Goal: Task Accomplishment & Management: Complete application form

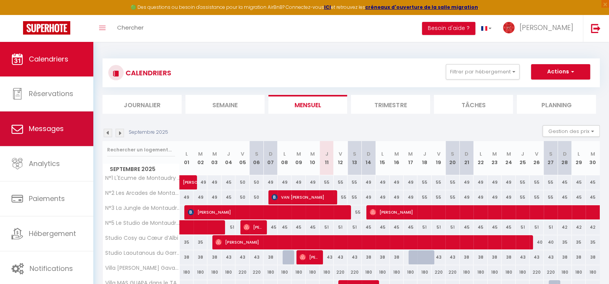
click at [58, 129] on span "Messages" at bounding box center [46, 129] width 35 height 10
select select "message"
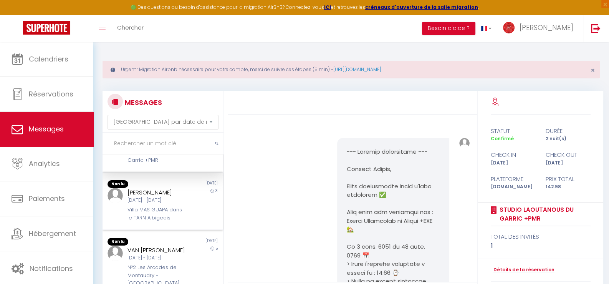
scroll to position [76, 0]
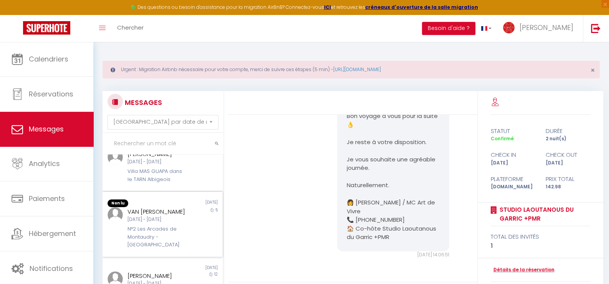
click at [140, 216] on div "[DATE] - [DATE]" at bounding box center [157, 219] width 60 height 7
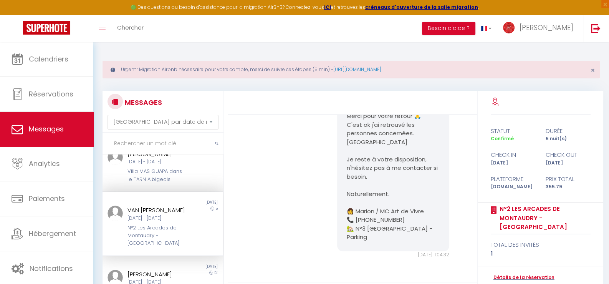
scroll to position [9540, 0]
click at [151, 216] on div "[DATE] - [DATE]" at bounding box center [157, 218] width 60 height 7
click at [165, 167] on div "Villa MAS GUAPA dans le TARN Albigeois" at bounding box center [157, 175] width 60 height 16
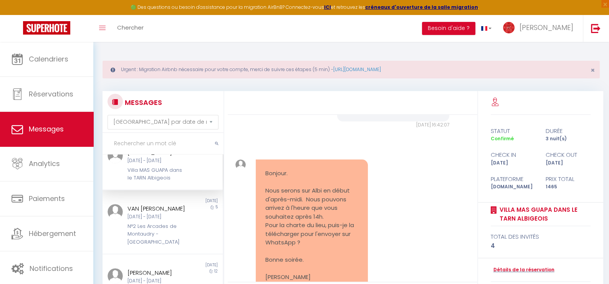
scroll to position [75, 0]
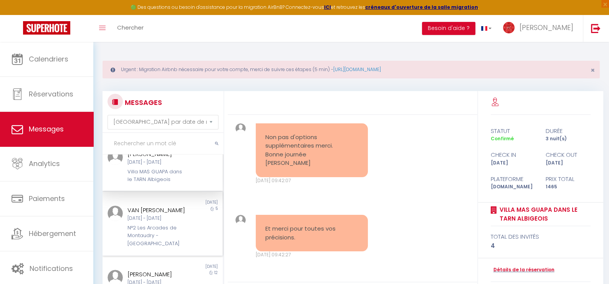
click at [159, 215] on div "[DATE] - [DATE]" at bounding box center [157, 218] width 60 height 7
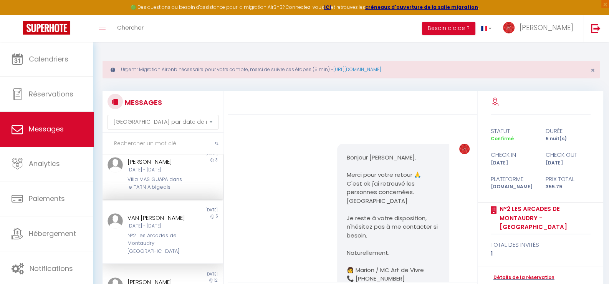
scroll to position [36, 0]
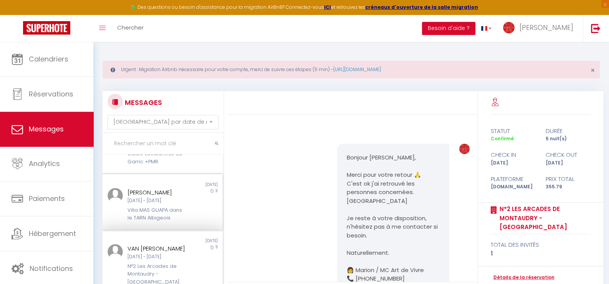
click at [165, 206] on div "Villa MAS GUAPA dans le TARN Albigeois" at bounding box center [157, 214] width 60 height 16
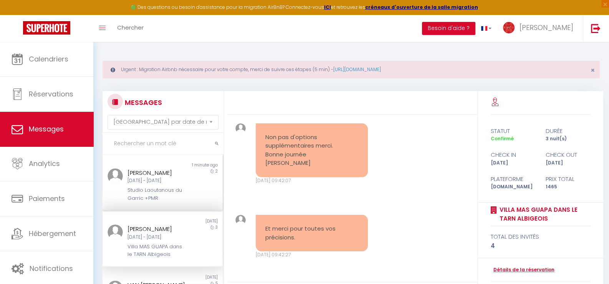
click at [157, 186] on div "Studio Laoutanous du Garric +PMR" at bounding box center [157, 194] width 60 height 16
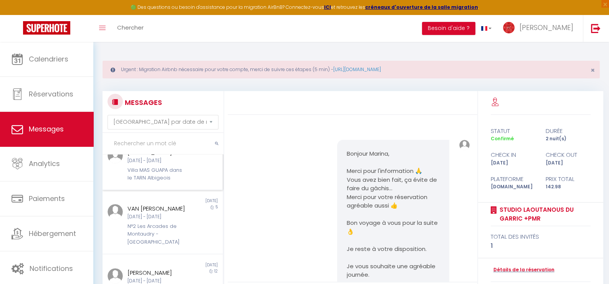
scroll to position [153, 0]
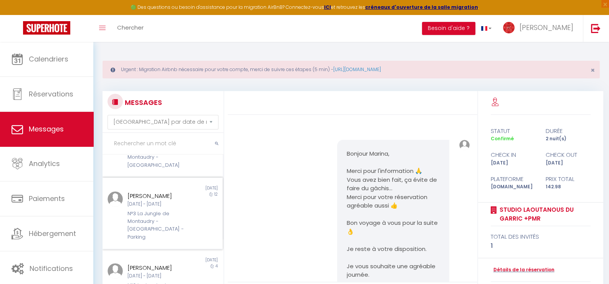
click at [155, 200] on div "[DATE] - [DATE]" at bounding box center [157, 203] width 60 height 7
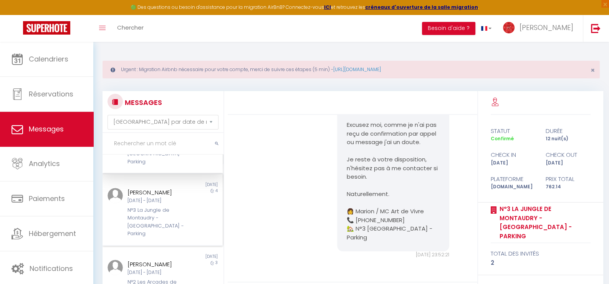
scroll to position [230, 0]
click at [150, 204] on div "N°3 La Jungle de Montaudry - [GEOGRAPHIC_DATA] - Parking" at bounding box center [157, 219] width 60 height 31
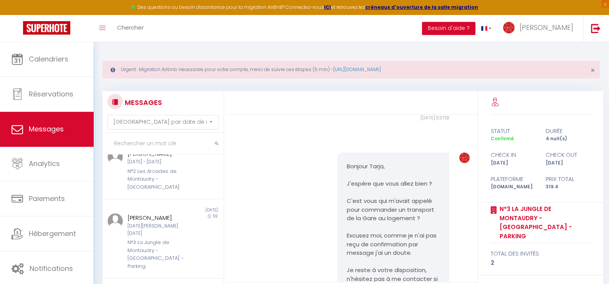
scroll to position [383, 0]
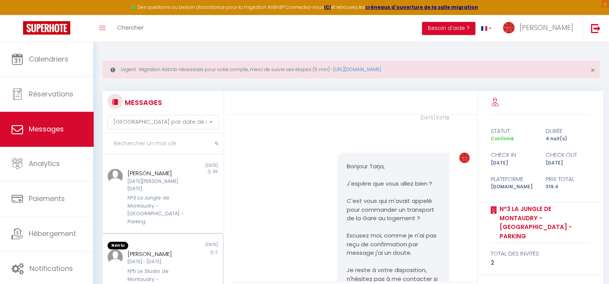
click at [153, 258] on div "[DATE] - [DATE]" at bounding box center [157, 261] width 60 height 7
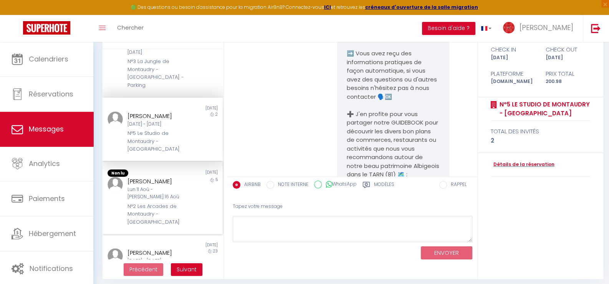
click at [169, 202] on div "N°2 Les Arcades de Montaudry - [GEOGRAPHIC_DATA]" at bounding box center [157, 213] width 60 height 23
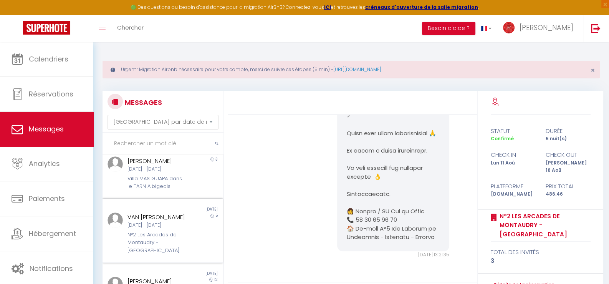
scroll to position [30, 0]
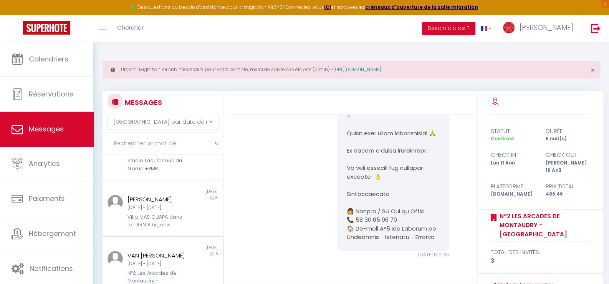
click at [150, 260] on div "[DATE] - [DATE]" at bounding box center [157, 263] width 60 height 7
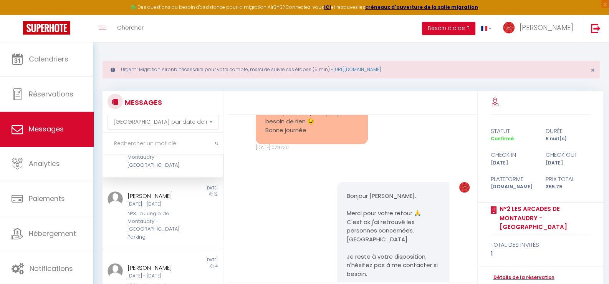
scroll to position [192, 0]
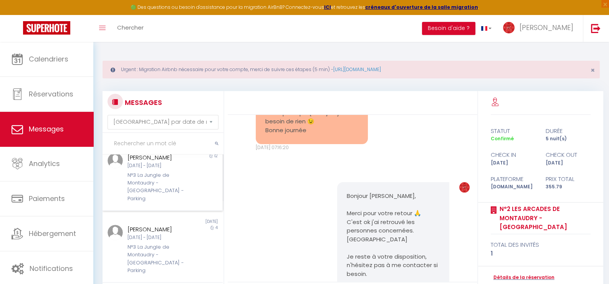
click at [158, 184] on div "N°3 La Jungle de Montaudry - [GEOGRAPHIC_DATA] - Parking" at bounding box center [157, 186] width 60 height 31
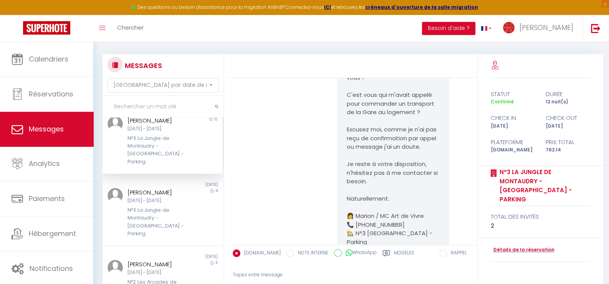
scroll to position [76, 0]
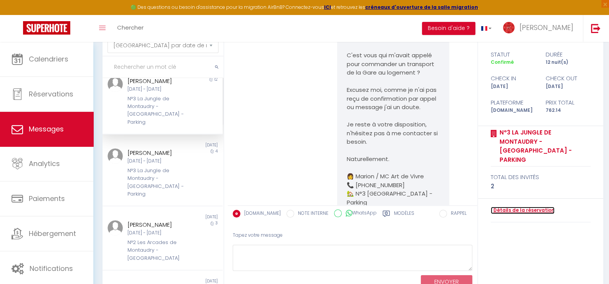
click at [506, 207] on link "Détails de la réservation" at bounding box center [523, 210] width 64 height 7
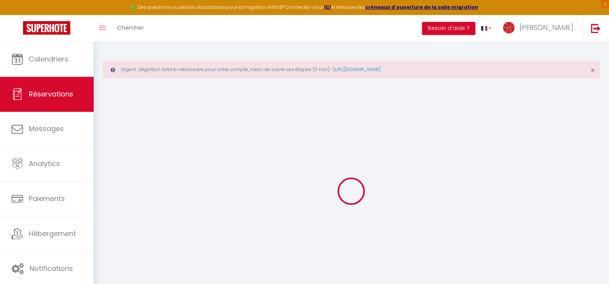
type input "[PERSON_NAME]"
type input "BEAUFILS"
type input "[EMAIL_ADDRESS][DOMAIN_NAME]"
type input "[PHONE_NUMBER]"
select select "FR"
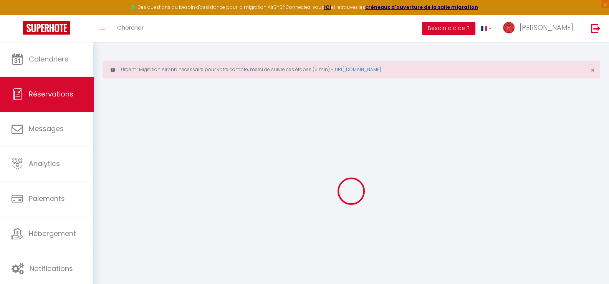
type input "123.88"
type input "10.67"
select select "49521"
select select "1"
select select
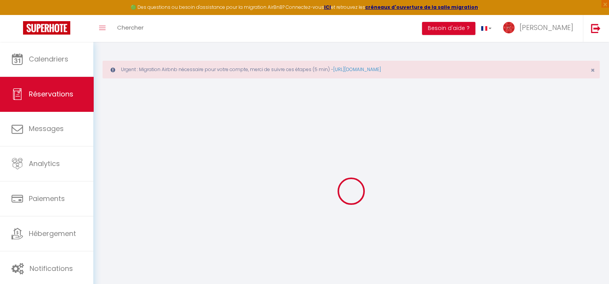
select select
type input "2"
select select "12"
select select "15"
type input "668.7"
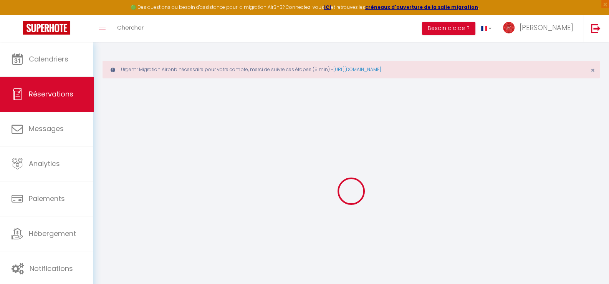
checkbox input "false"
type input "0"
select select "2"
type input "45"
type input "15"
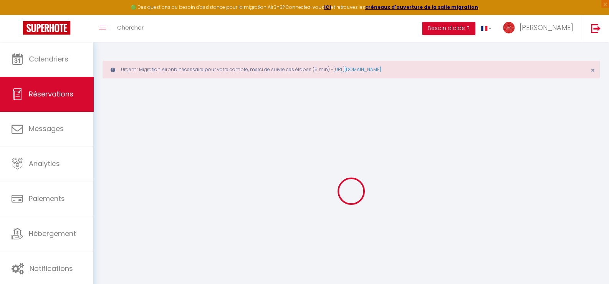
type input "0"
select select
checkbox input "false"
select select
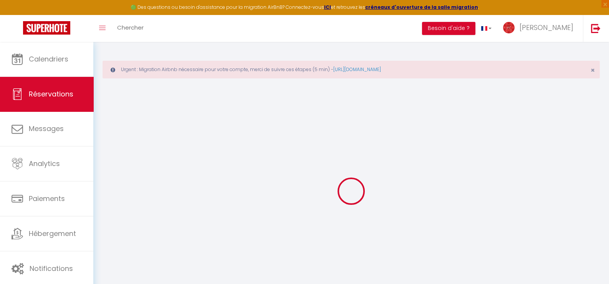
select select
checkbox input "false"
select select
checkbox input "false"
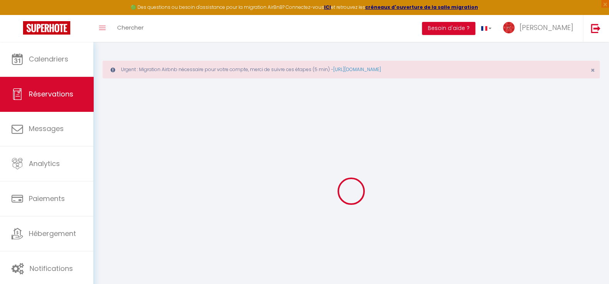
type textarea "** THIS RESERVATION HAS BEEN PRE-PAID ** BOOKING NOTE : Payment charge is EUR 1…"
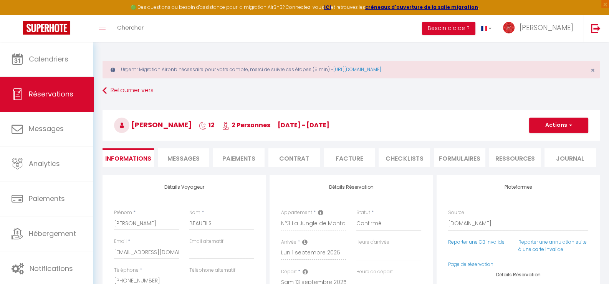
type input "60"
type input "33.44"
select select
checkbox input "false"
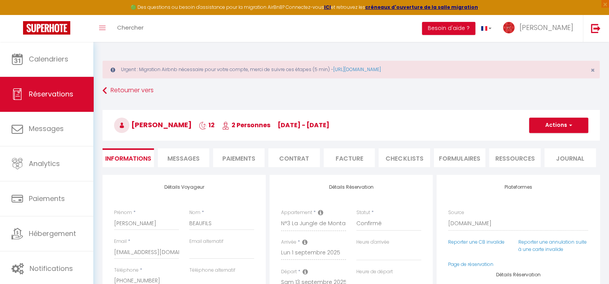
select select
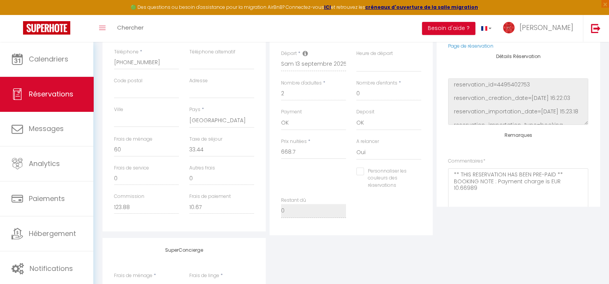
scroll to position [211, 0]
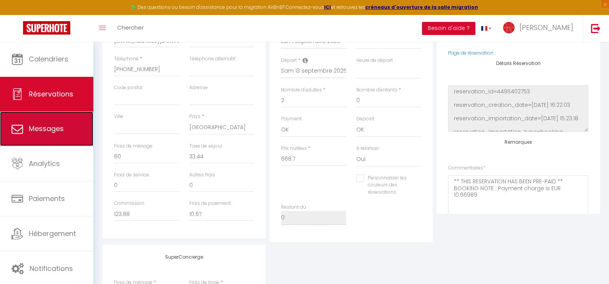
click at [44, 121] on link "Messages" at bounding box center [46, 128] width 93 height 35
select select "message"
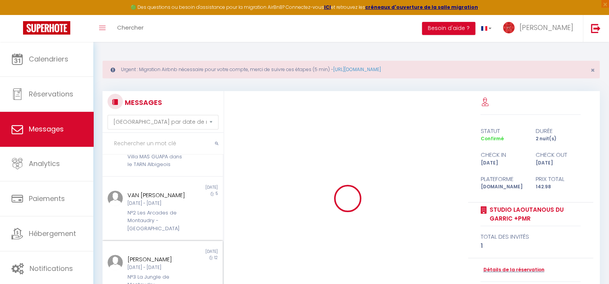
scroll to position [38, 0]
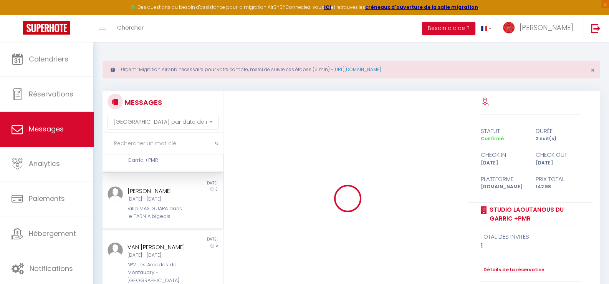
click at [154, 197] on div "[DATE] - [DATE]" at bounding box center [157, 198] width 60 height 7
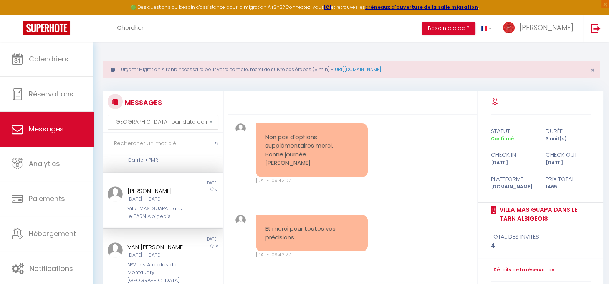
click at [153, 261] on div "N°2 Les Arcades de Montaudry - [GEOGRAPHIC_DATA]" at bounding box center [157, 272] width 60 height 23
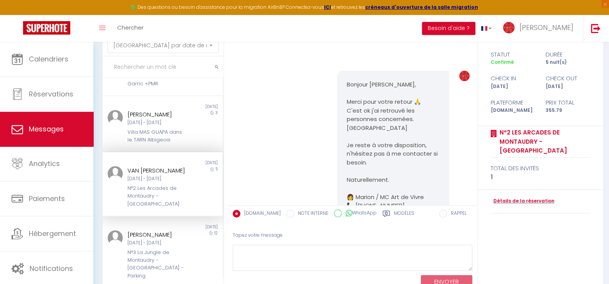
scroll to position [9463, 0]
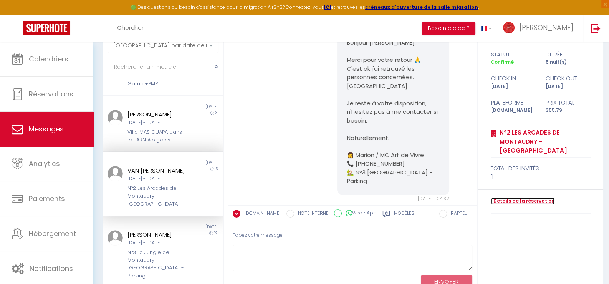
click at [505, 199] on link "Détails de la réservation" at bounding box center [523, 200] width 64 height 7
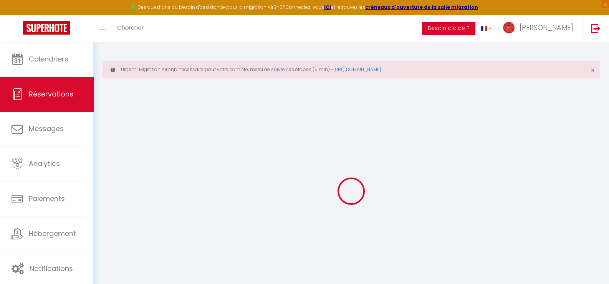
type input "VAN [PERSON_NAME]"
type input "[PERSON_NAME]"
type input "[EMAIL_ADDRESS][DOMAIN_NAME]"
type input "[PHONE_NUMBER]"
type input "34130"
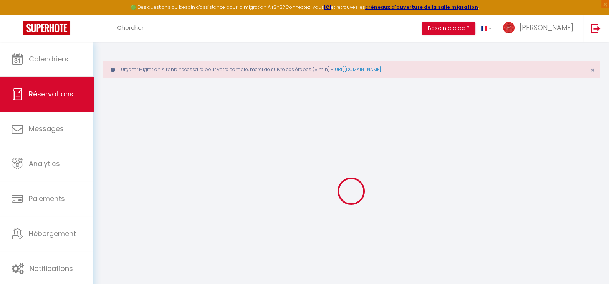
type input "[STREET_ADDRESS][PERSON_NAME]"
type input "Valergues"
select select "FR"
type input "58.09"
type input "4.98"
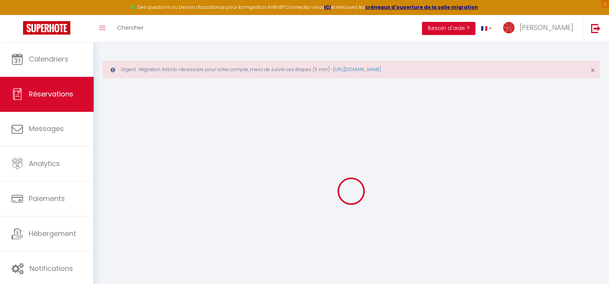
select select "49522"
select select "1"
select select
type input "1"
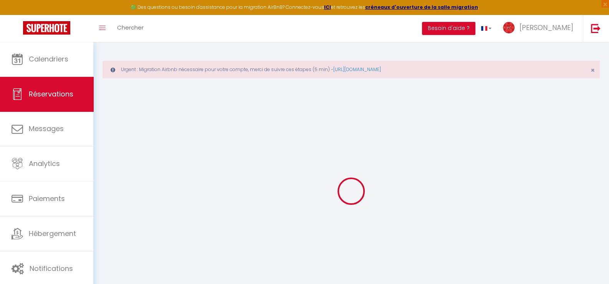
select select "12"
select select "15"
type input "281.7"
checkbox input "false"
type input "0"
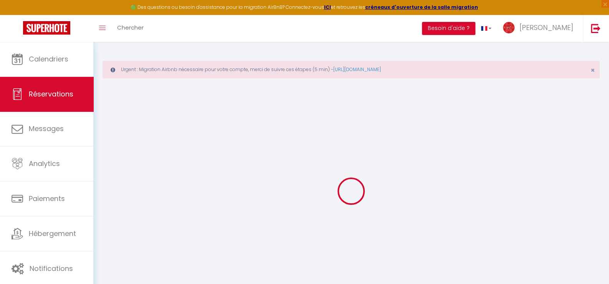
select select "2"
type input "45"
type input "15"
type input "0"
select select
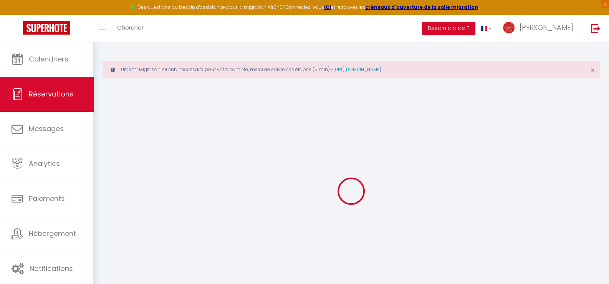
select select
checkbox input "false"
select select
checkbox input "false"
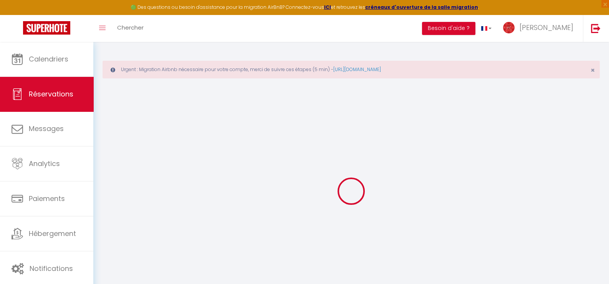
select select
checkbox input "false"
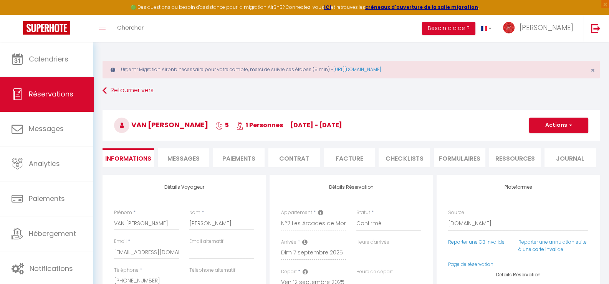
select select
checkbox input "false"
type textarea "** THIS RESERVATION HAS BEEN PRE-PAID ** Je voyage pour affaires et il est poss…"
type input "60"
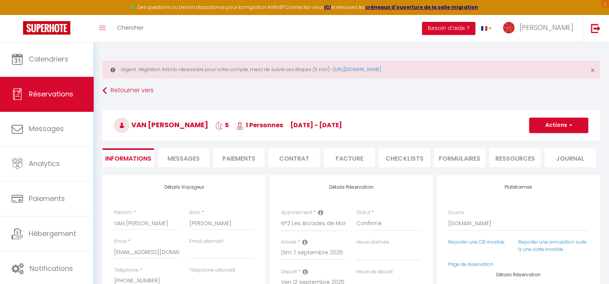
type input "14.09"
select select
checkbox input "false"
select select
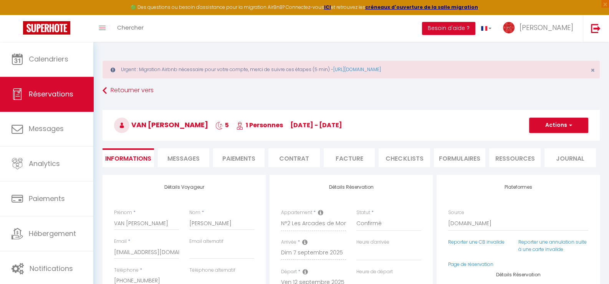
select select
click at [352, 156] on li "Facture" at bounding box center [349, 157] width 51 height 19
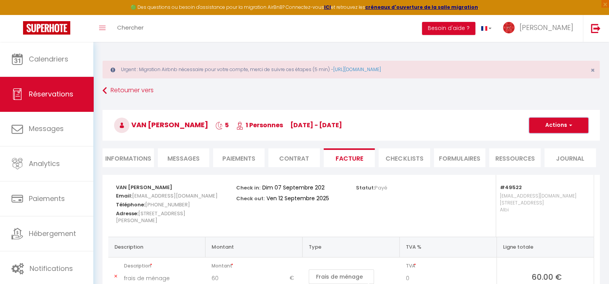
click at [558, 128] on button "Actions" at bounding box center [558, 124] width 59 height 15
click at [550, 162] on link "Envoyer la facture" at bounding box center [553, 162] width 64 height 10
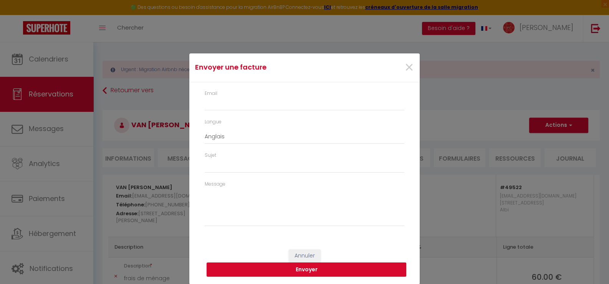
type input "[EMAIL_ADDRESS][DOMAIN_NAME]"
select select "fr"
type input "Votre facture 6573681 - N°2 Les Arcades de Montaudry - [GEOGRAPHIC_DATA] - Park…"
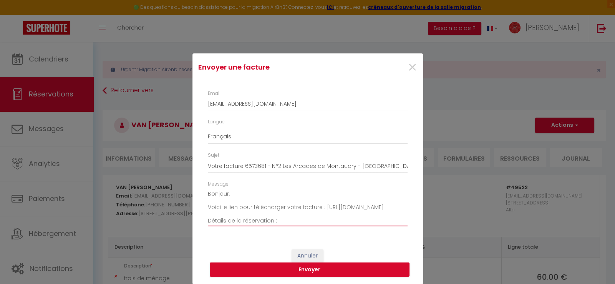
click at [209, 205] on textarea "Bonjour, Voici le lien pour télécharger votre facture : [URL][DOMAIN_NAME] Déta…" at bounding box center [308, 207] width 200 height 39
click at [211, 202] on textarea "Bonjour, Suite à votre demande voici le lien pour télécharger votre facture : […" at bounding box center [308, 207] width 200 height 39
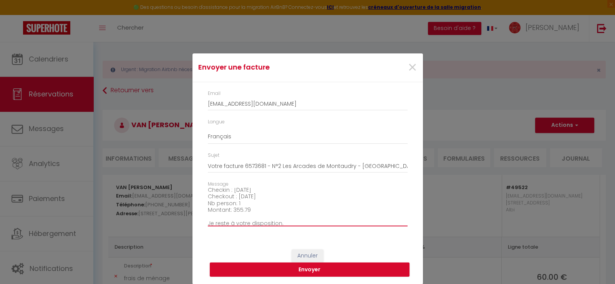
scroll to position [76, 0]
type textarea "Bonjour, Suite à votre demande voici le lien pour télécharger votre facture : […"
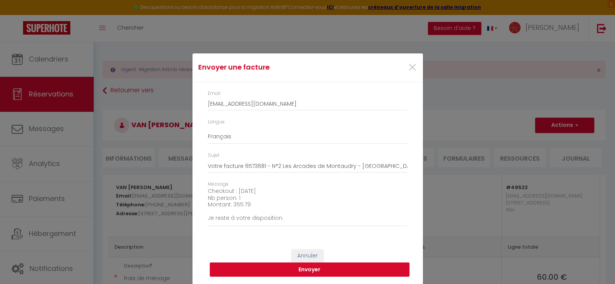
click at [299, 269] on button "Envoyer" at bounding box center [310, 269] width 200 height 15
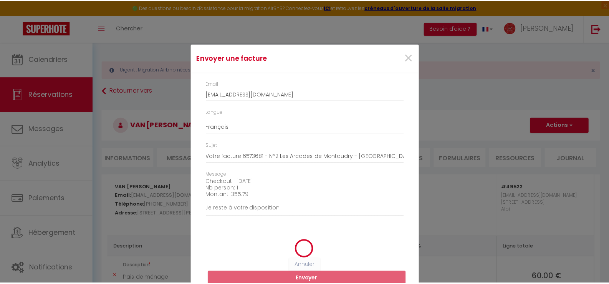
scroll to position [0, 0]
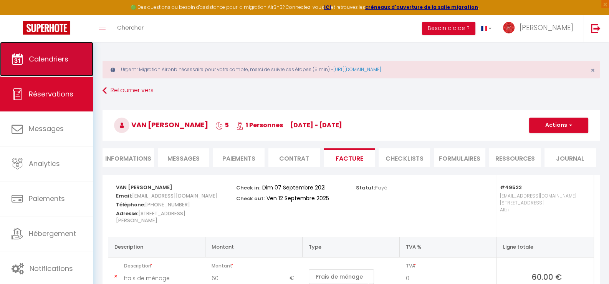
click at [34, 65] on link "Calendriers" at bounding box center [46, 59] width 93 height 35
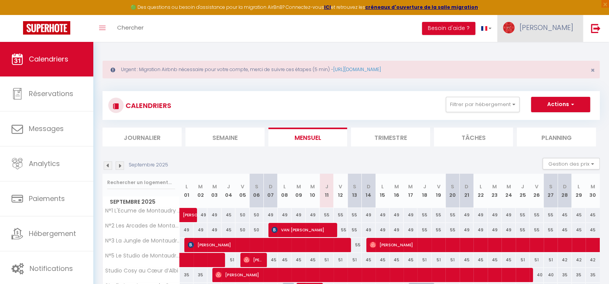
click at [564, 29] on span "[PERSON_NAME]" at bounding box center [546, 28] width 54 height 10
click at [564, 30] on span "[PERSON_NAME]" at bounding box center [546, 28] width 54 height 10
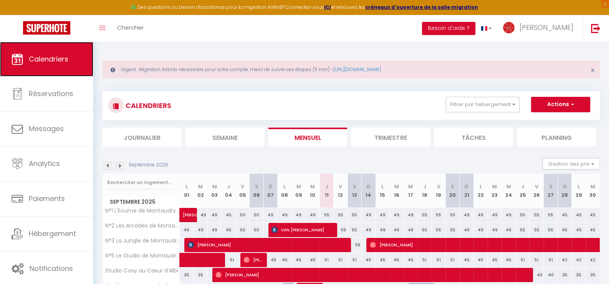
click at [35, 62] on span "Calendriers" at bounding box center [49, 59] width 40 height 10
click at [398, 136] on li "Trimestre" at bounding box center [390, 136] width 79 height 19
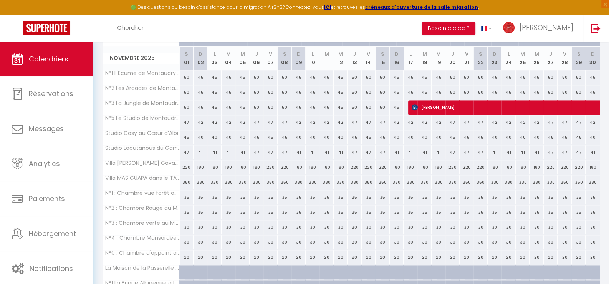
scroll to position [652, 0]
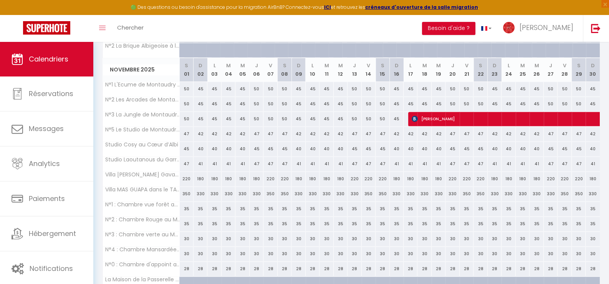
click at [325, 191] on div "330" at bounding box center [326, 194] width 14 height 14
type input "330"
type input "[DATE]"
type input "Mer 12 Novembre 2025"
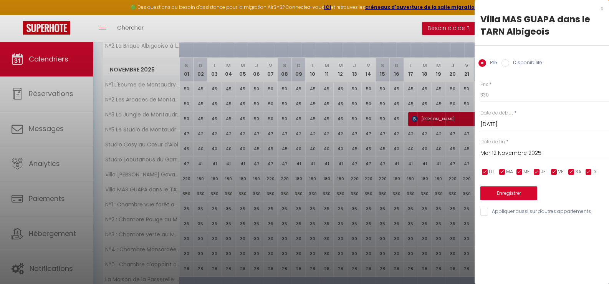
click at [513, 61] on label "Disponibilité" at bounding box center [525, 63] width 33 height 8
click at [509, 61] on input "Disponibilité" at bounding box center [505, 63] width 8 height 8
radio input "true"
radio input "false"
click at [500, 96] on select "Disponible Indisponible" at bounding box center [544, 95] width 129 height 15
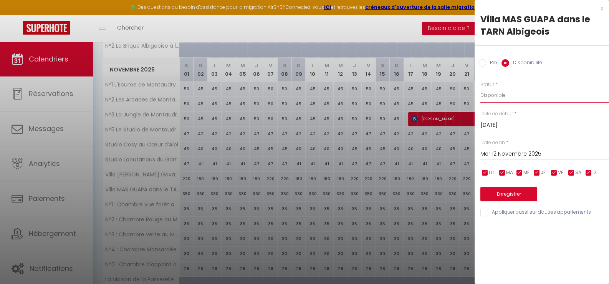
select select "0"
click at [480, 88] on select "Disponible Indisponible" at bounding box center [544, 95] width 129 height 15
click at [503, 195] on button "Enregistrer" at bounding box center [508, 194] width 57 height 14
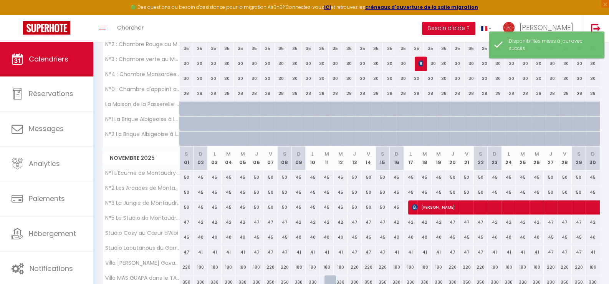
scroll to position [487, 0]
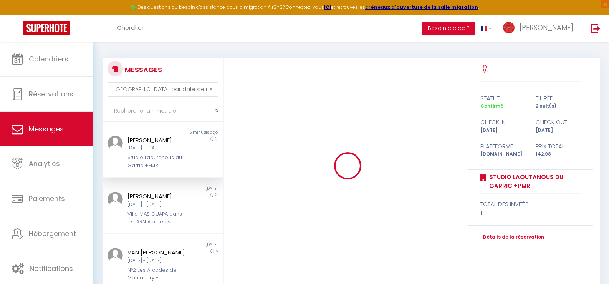
select select "message"
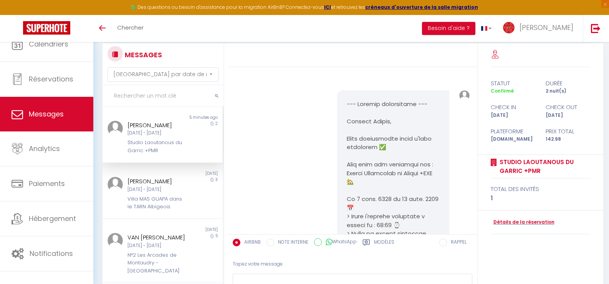
select select "message"
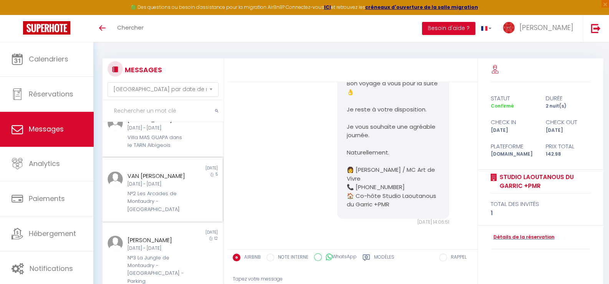
scroll to position [38, 0]
